Goal: Transaction & Acquisition: Book appointment/travel/reservation

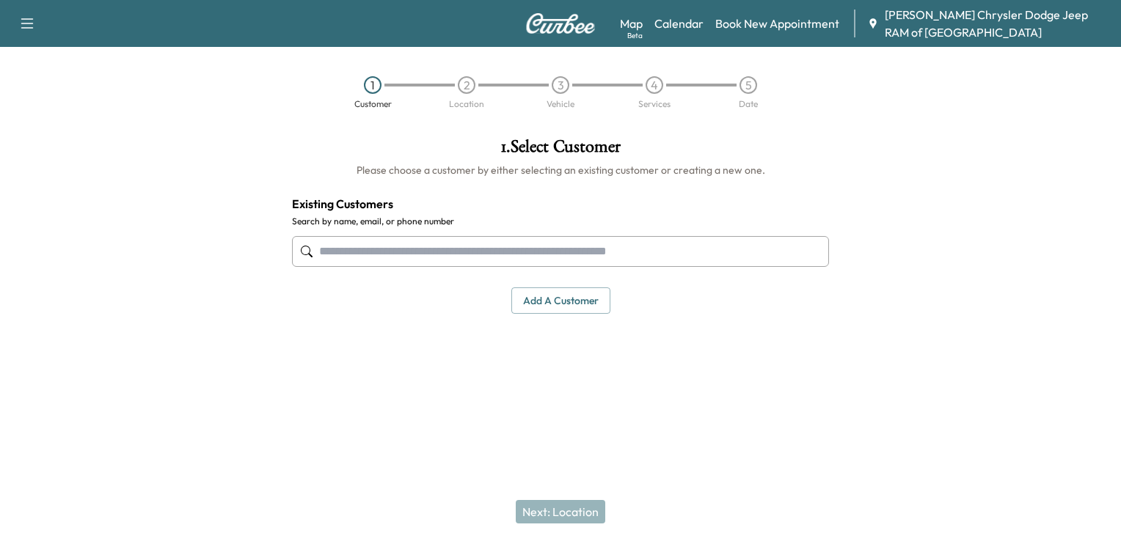
click at [397, 259] on input "text" at bounding box center [560, 251] width 537 height 31
paste input "**********"
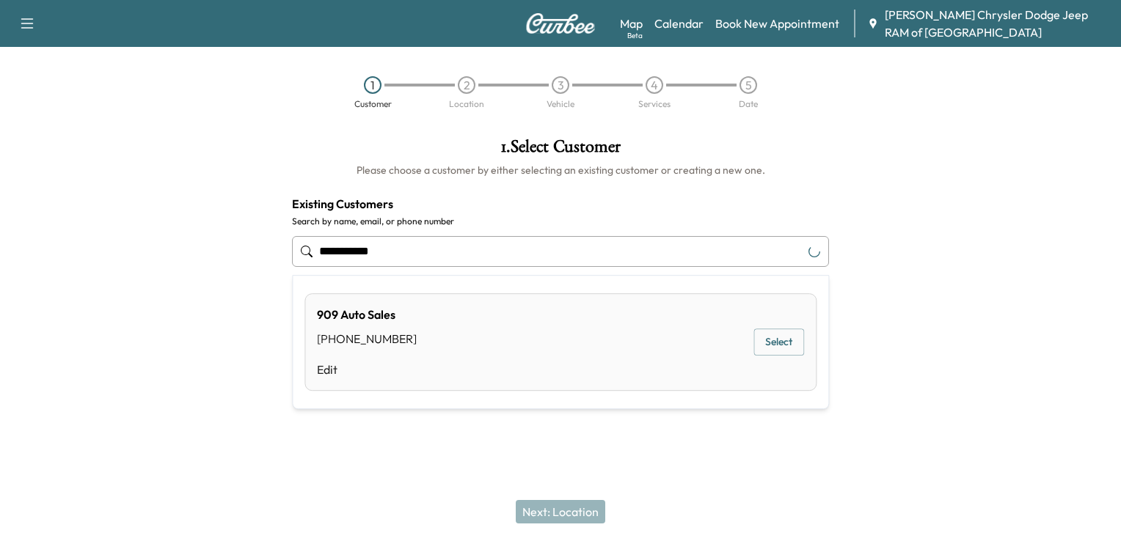
type input "**********"
click at [464, 249] on input "**********" at bounding box center [560, 251] width 537 height 31
click at [779, 329] on button "Select" at bounding box center [778, 342] width 51 height 27
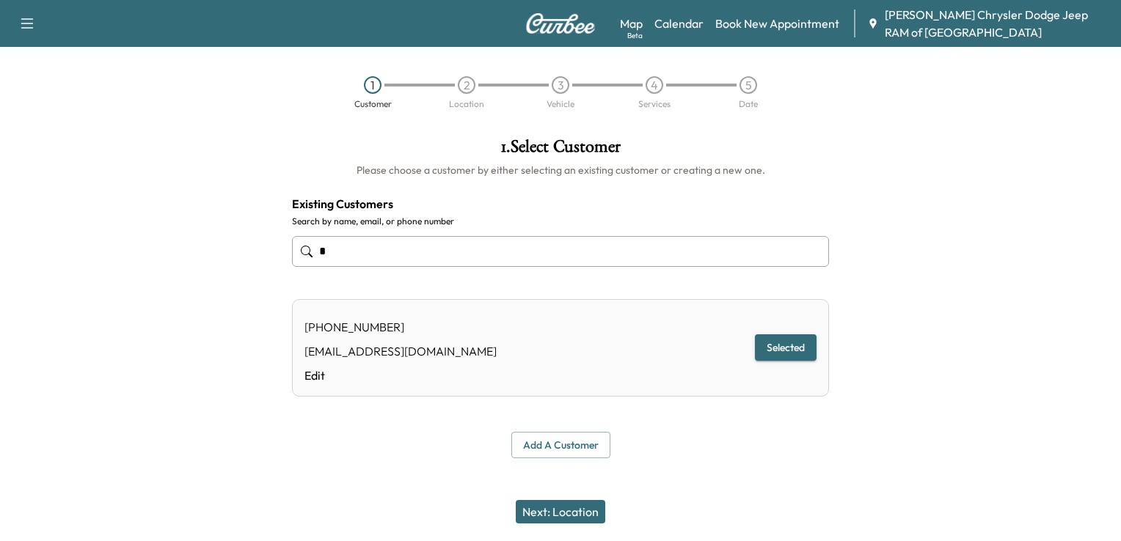
click at [579, 511] on button "Next: Location" at bounding box center [560, 511] width 89 height 23
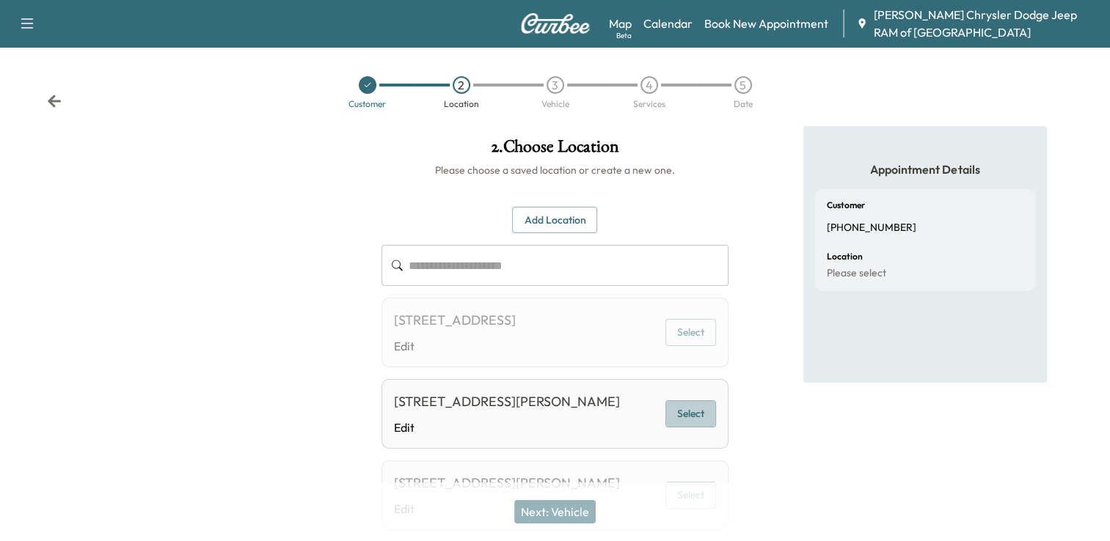
click at [701, 428] on button "Select" at bounding box center [690, 413] width 51 height 27
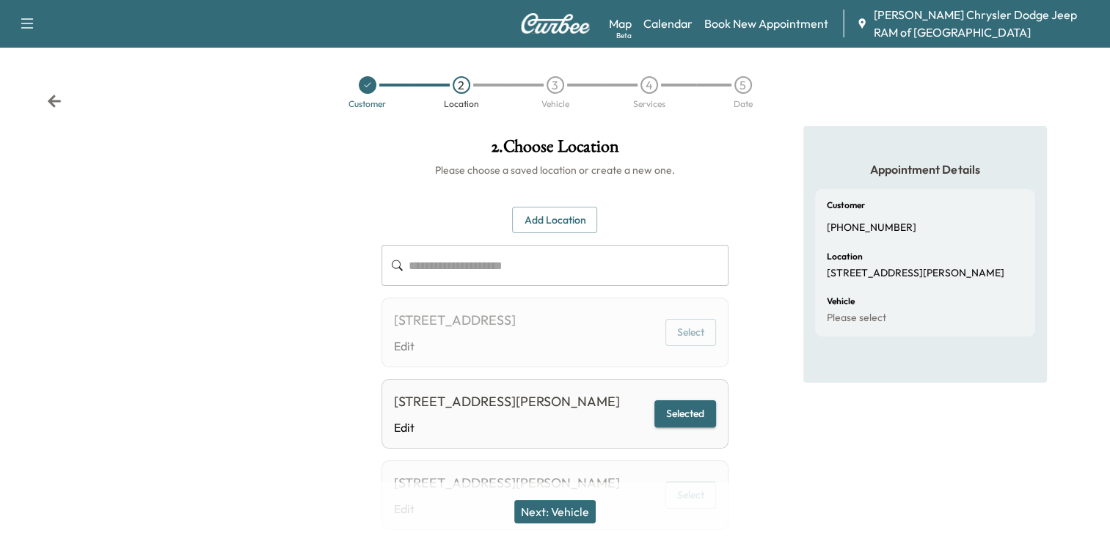
click at [571, 506] on button "Next: Vehicle" at bounding box center [554, 511] width 81 height 23
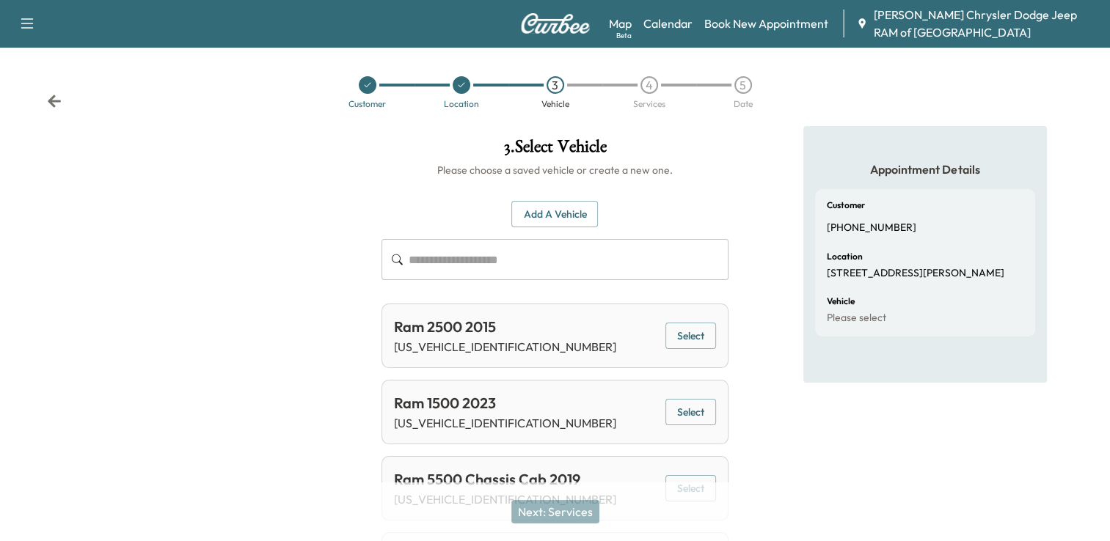
click at [485, 260] on input "text" at bounding box center [568, 259] width 320 height 41
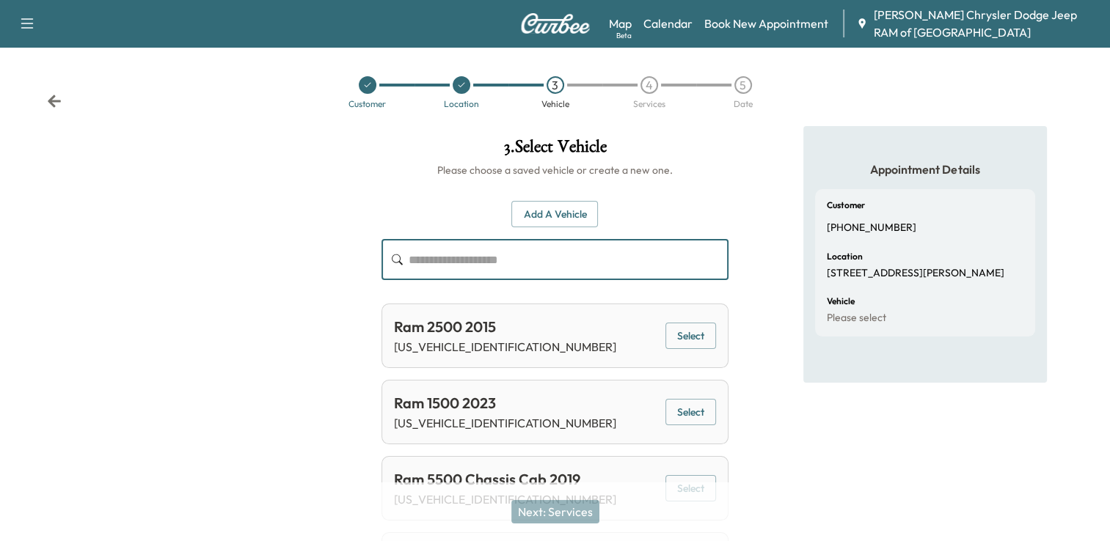
paste input "**********"
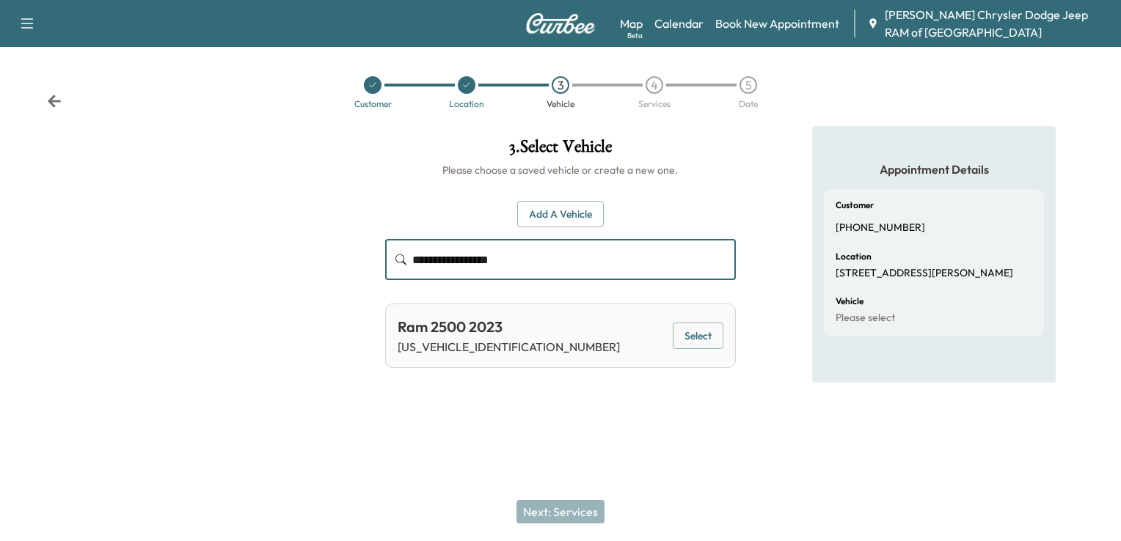
type input "**********"
click at [690, 333] on button "Select" at bounding box center [697, 336] width 51 height 27
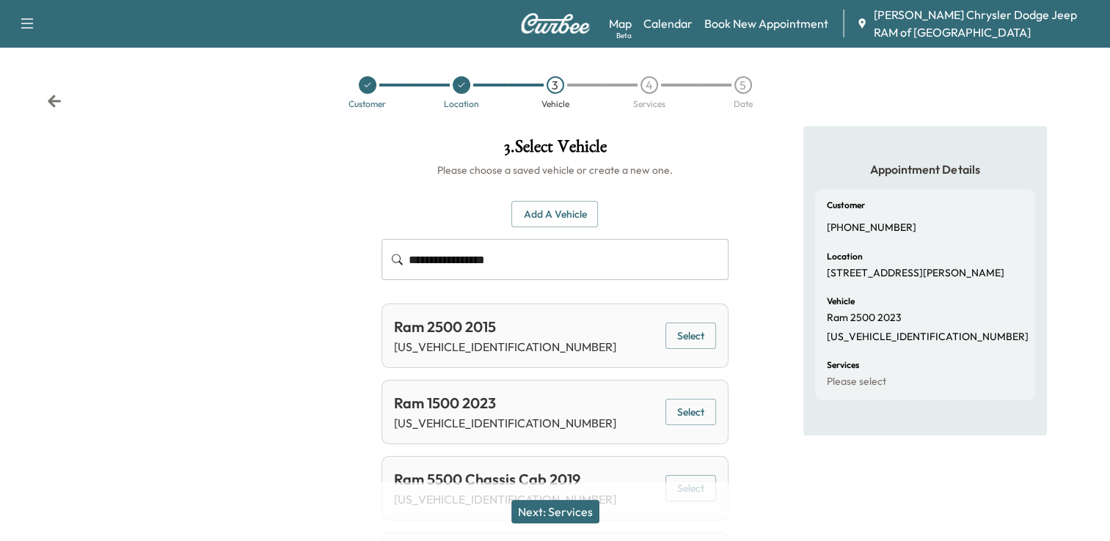
click at [575, 507] on button "Next: Services" at bounding box center [555, 511] width 88 height 23
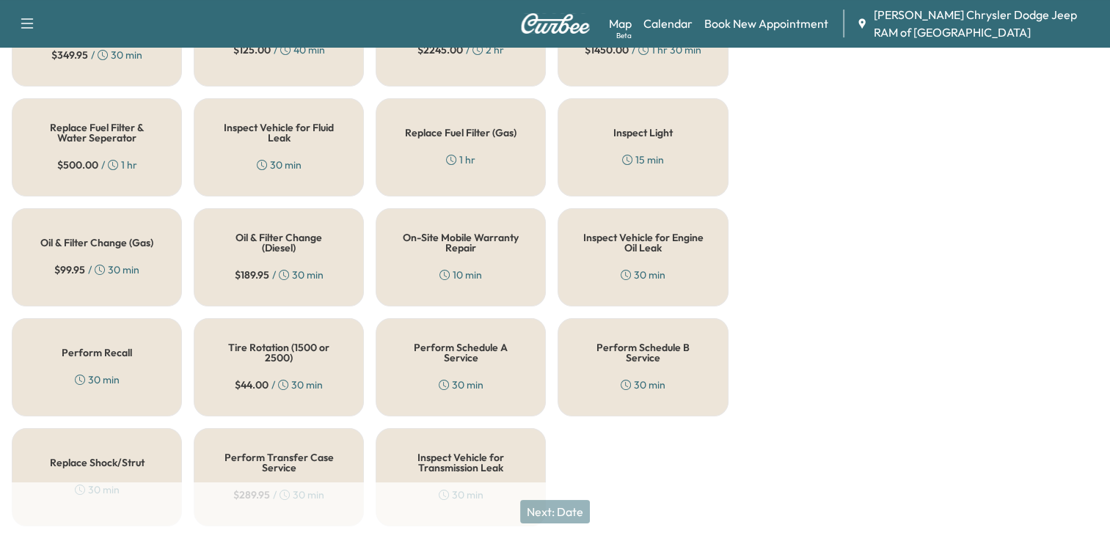
scroll to position [506, 0]
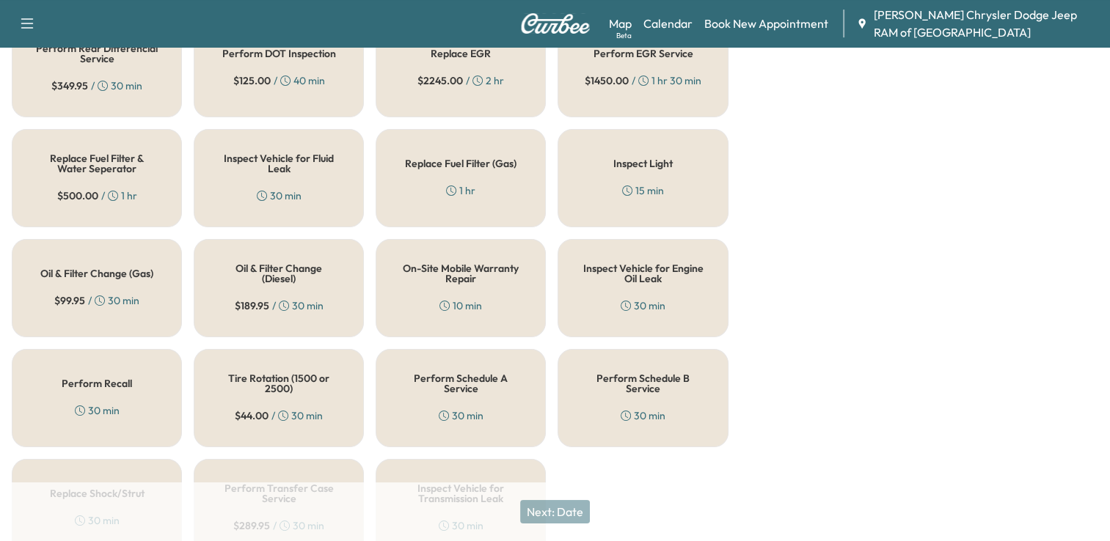
click at [111, 268] on h5 "Oil & Filter Change (Gas)" at bounding box center [96, 273] width 113 height 10
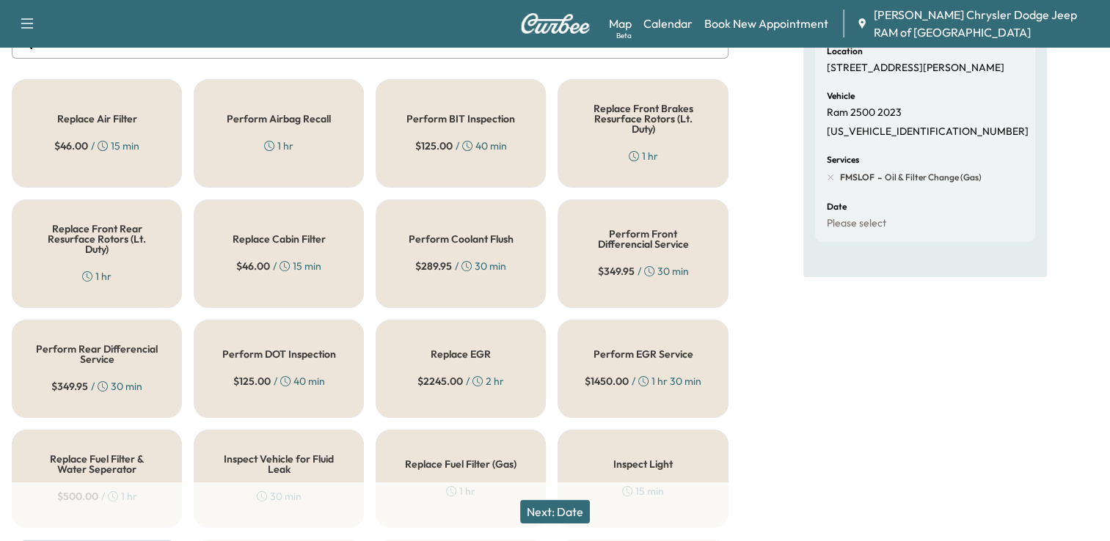
scroll to position [205, 0]
click at [123, 122] on h5 "Replace Air Filter" at bounding box center [97, 119] width 80 height 10
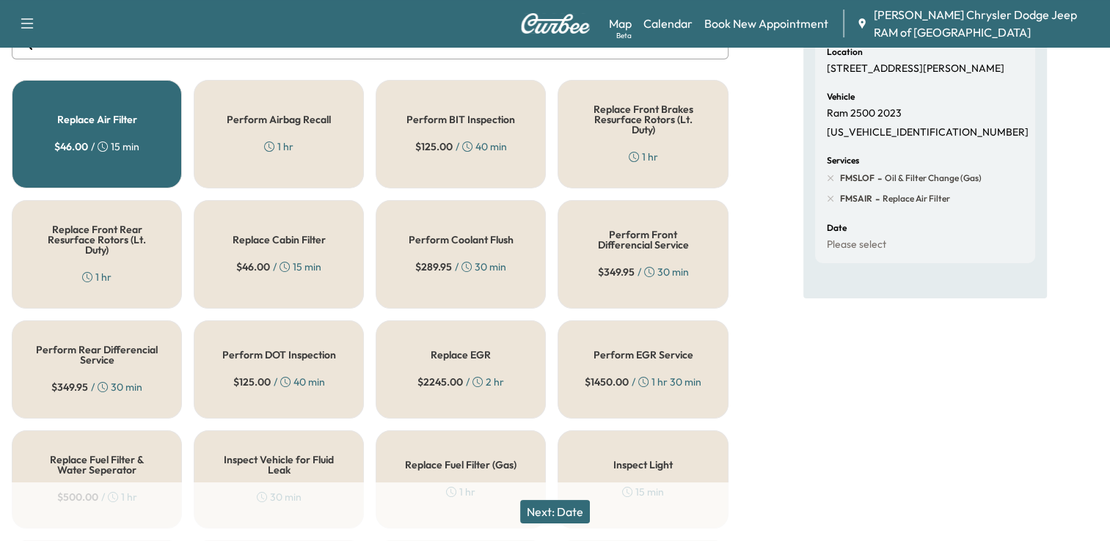
click at [562, 516] on button "Next: Date" at bounding box center [555, 511] width 70 height 23
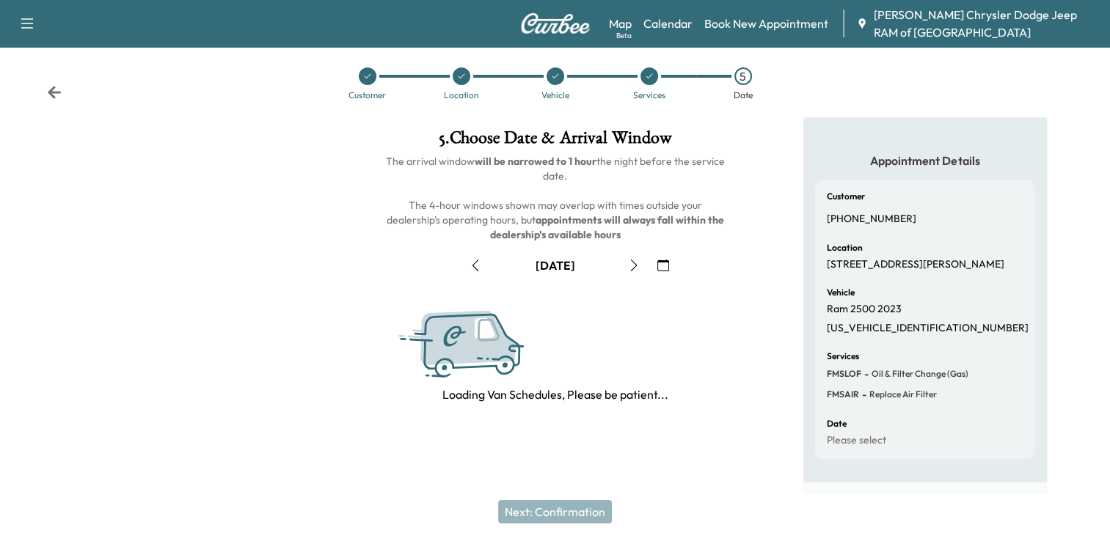
scroll to position [190, 0]
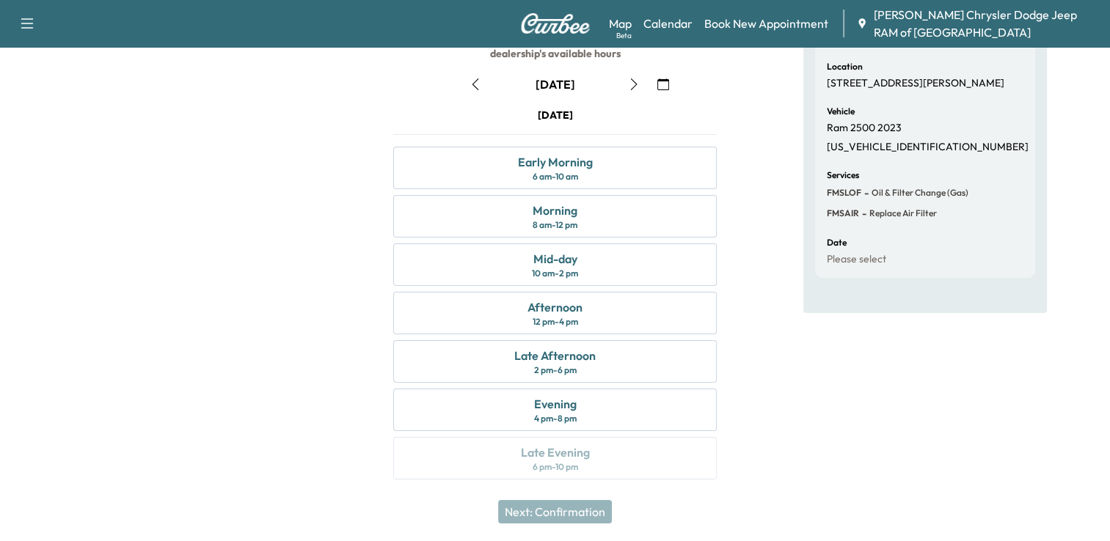
click at [482, 82] on button "button" at bounding box center [475, 84] width 25 height 23
click at [557, 355] on div "Late Afternoon" at bounding box center [554, 356] width 81 height 18
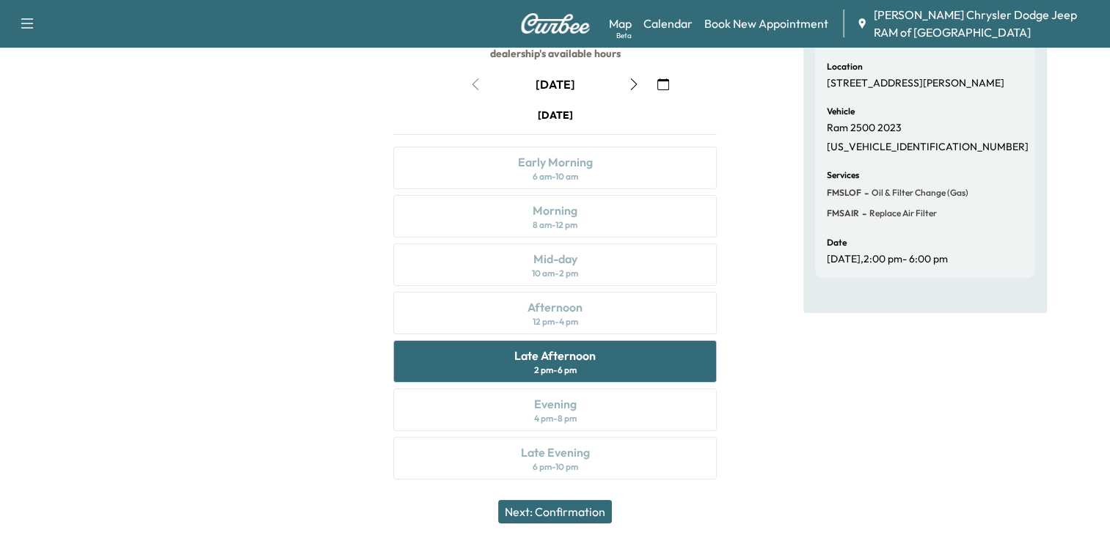
click at [534, 507] on button "Next: Confirmation" at bounding box center [555, 511] width 114 height 23
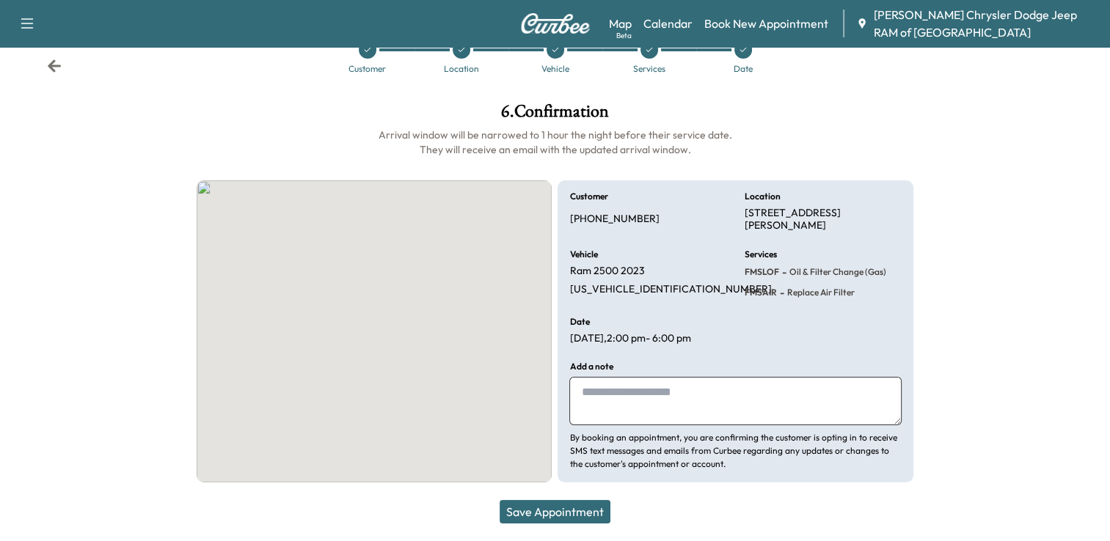
scroll to position [34, 0]
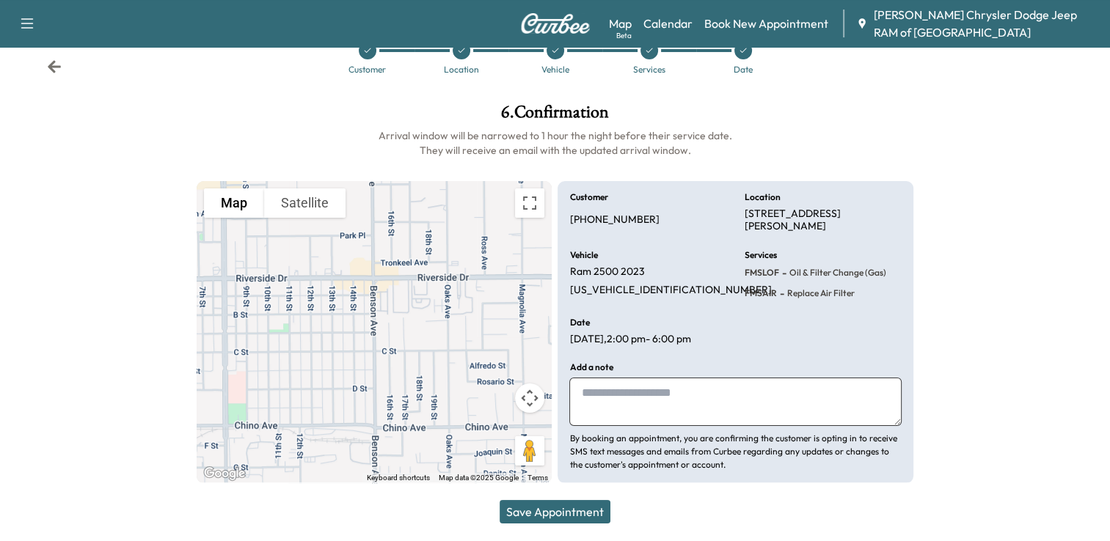
click at [563, 518] on button "Save Appointment" at bounding box center [554, 511] width 111 height 23
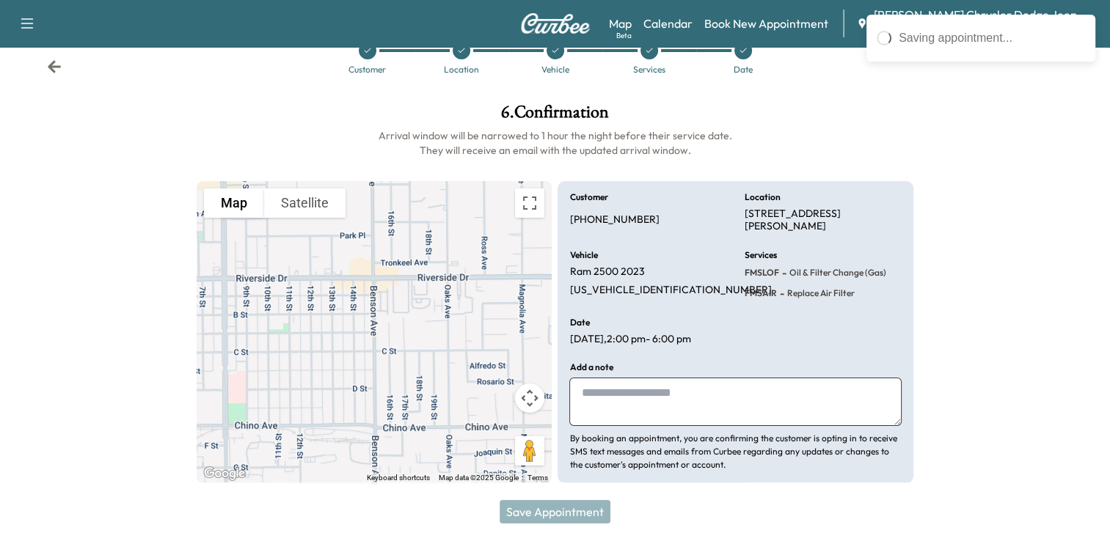
click at [557, 506] on div "Save Appointment" at bounding box center [555, 512] width 1110 height 59
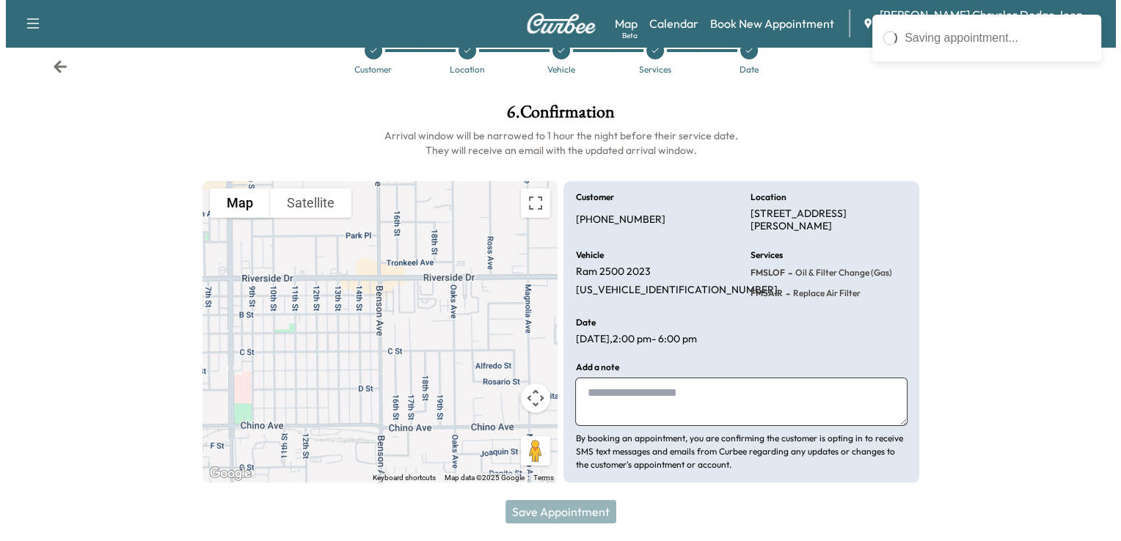
scroll to position [0, 0]
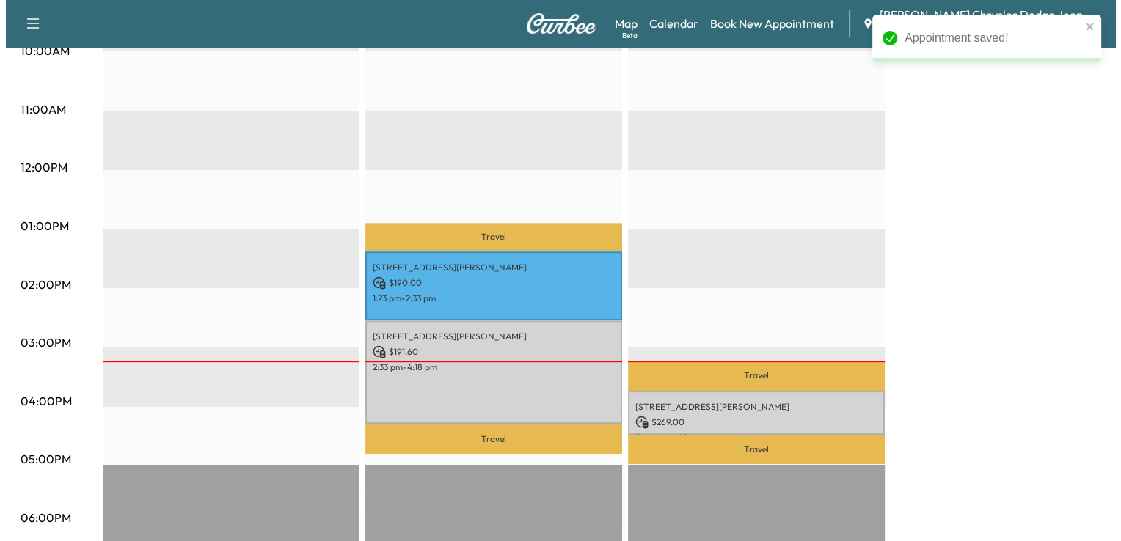
scroll to position [535, 0]
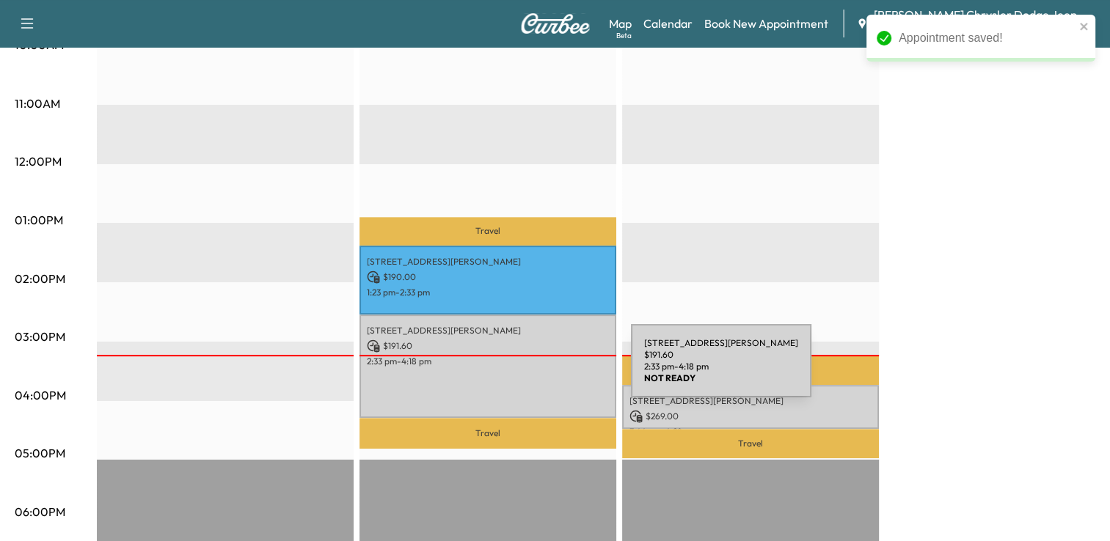
click at [521, 375] on div "[STREET_ADDRESS][PERSON_NAME] $ 191.60 2:33 pm - 4:18 pm" at bounding box center [487, 366] width 257 height 103
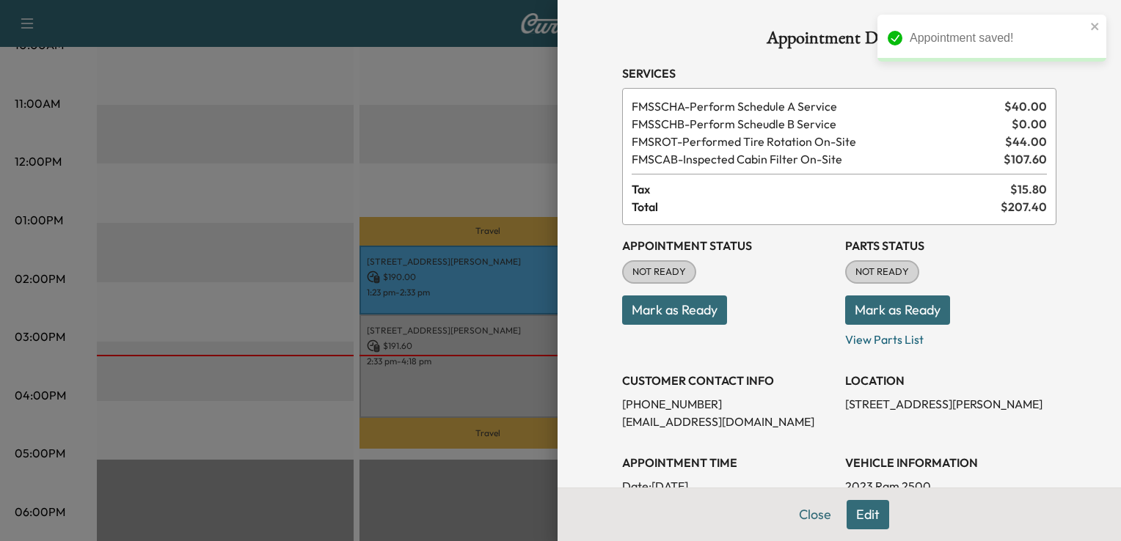
click at [868, 305] on button "Mark as Ready" at bounding box center [897, 310] width 105 height 29
click at [684, 309] on button "Mark as Ready" at bounding box center [674, 310] width 105 height 29
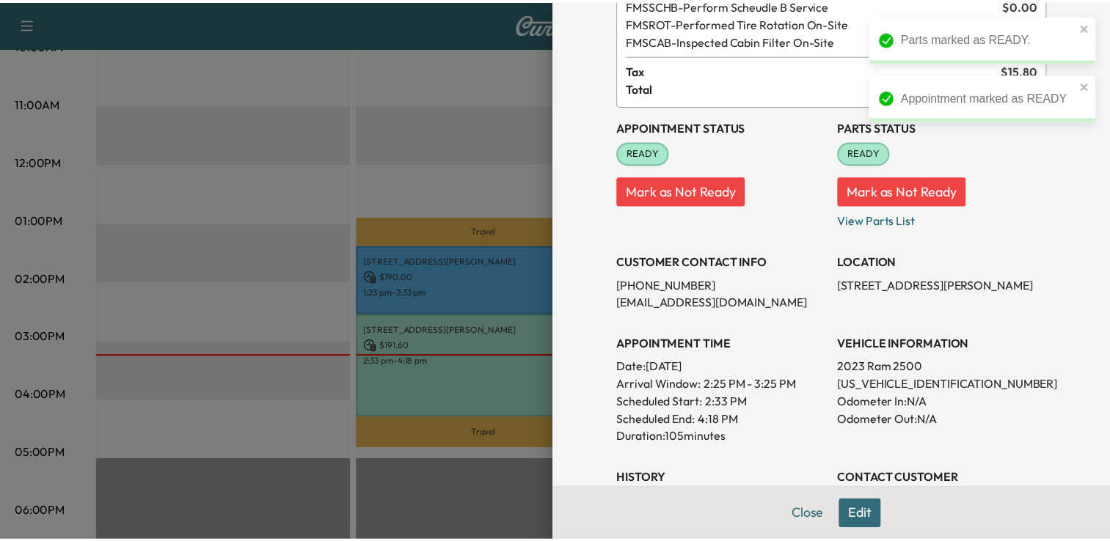
scroll to position [0, 0]
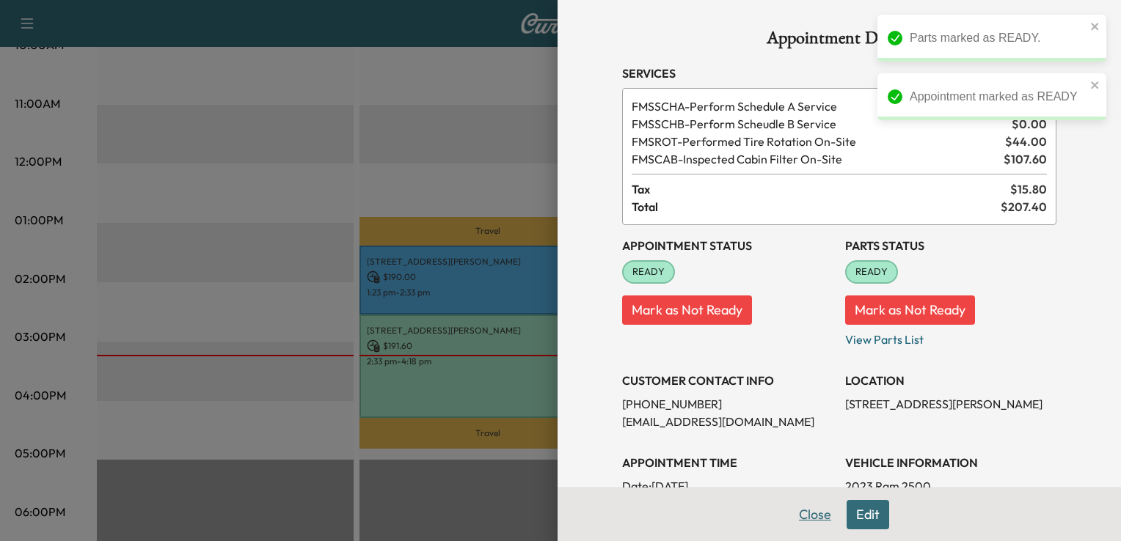
click at [795, 516] on button "Close" at bounding box center [814, 514] width 51 height 29
